Goal: Find specific page/section: Find specific page/section

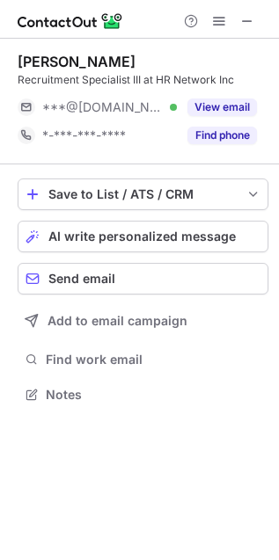
scroll to position [383, 279]
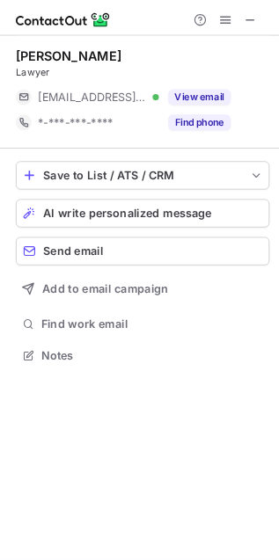
scroll to position [383, 279]
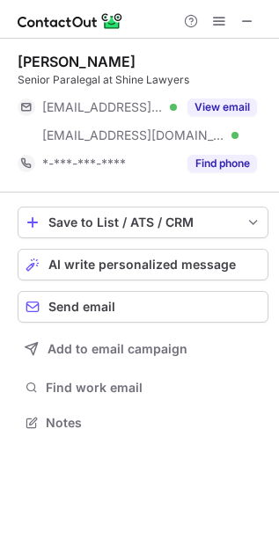
scroll to position [411, 279]
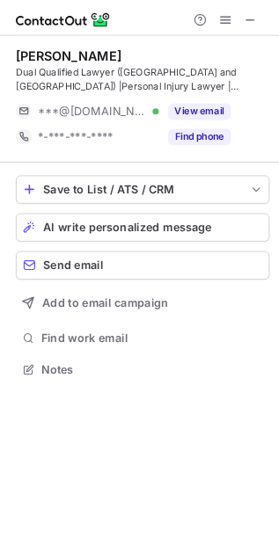
scroll to position [398, 279]
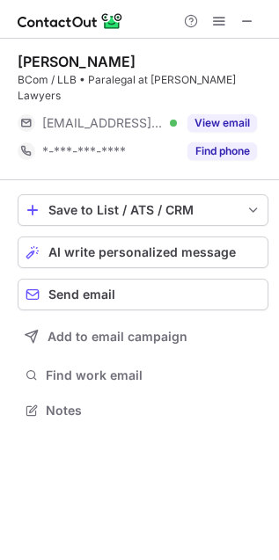
scroll to position [398, 279]
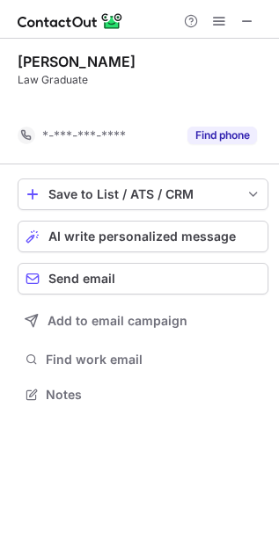
scroll to position [9, 9]
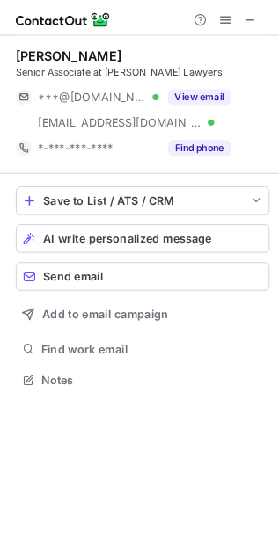
scroll to position [411, 279]
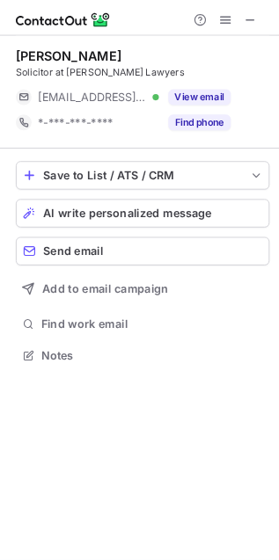
scroll to position [383, 279]
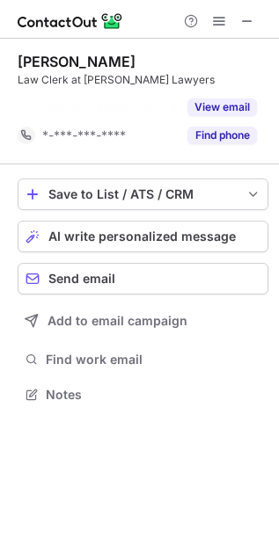
scroll to position [9, 9]
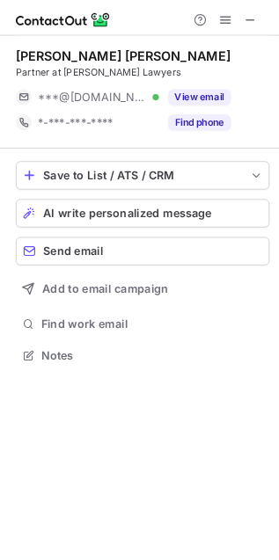
scroll to position [383, 279]
